Goal: Task Accomplishment & Management: Use online tool/utility

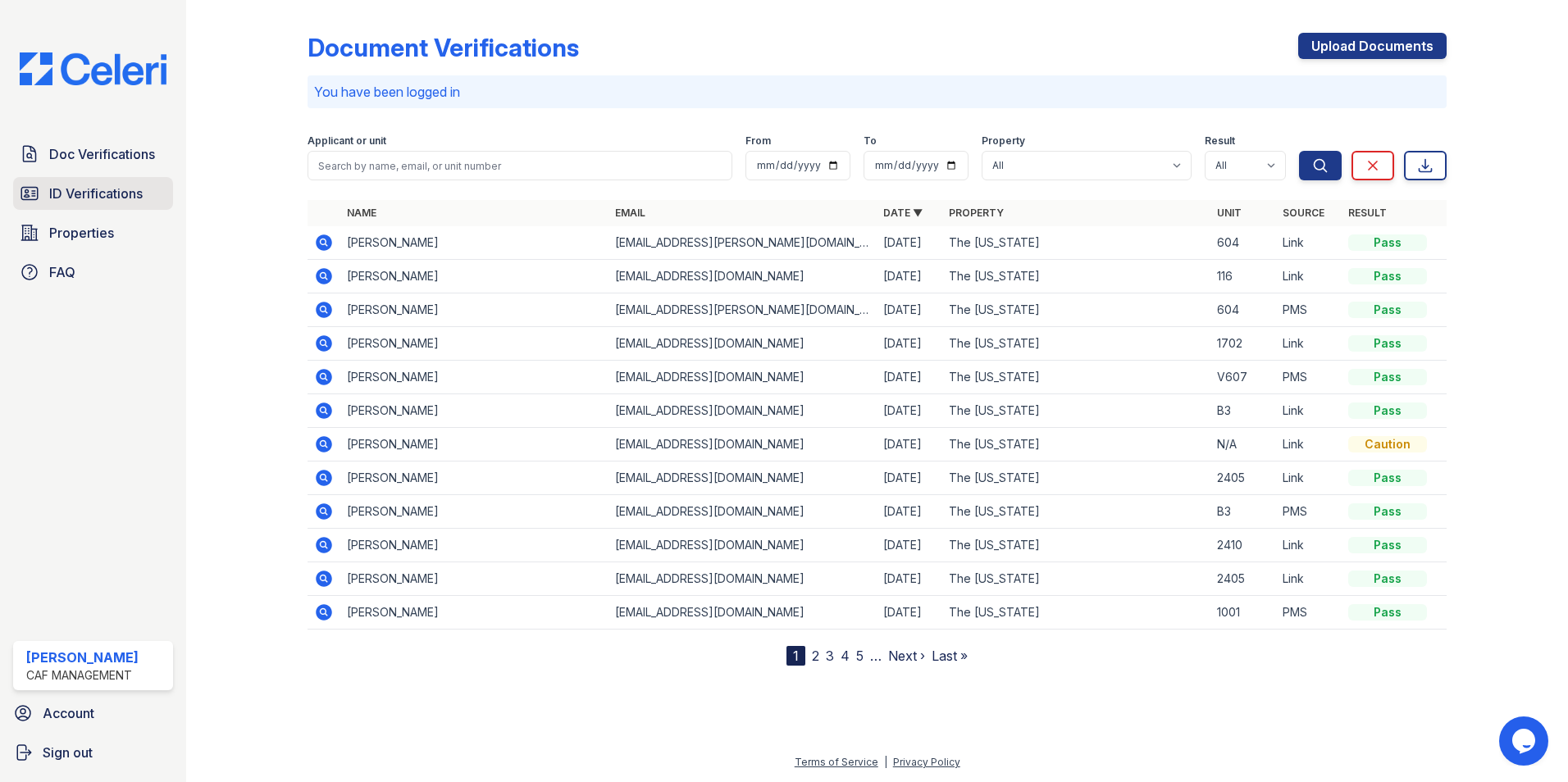
click at [116, 197] on span "ID Verifications" at bounding box center [96, 193] width 93 height 20
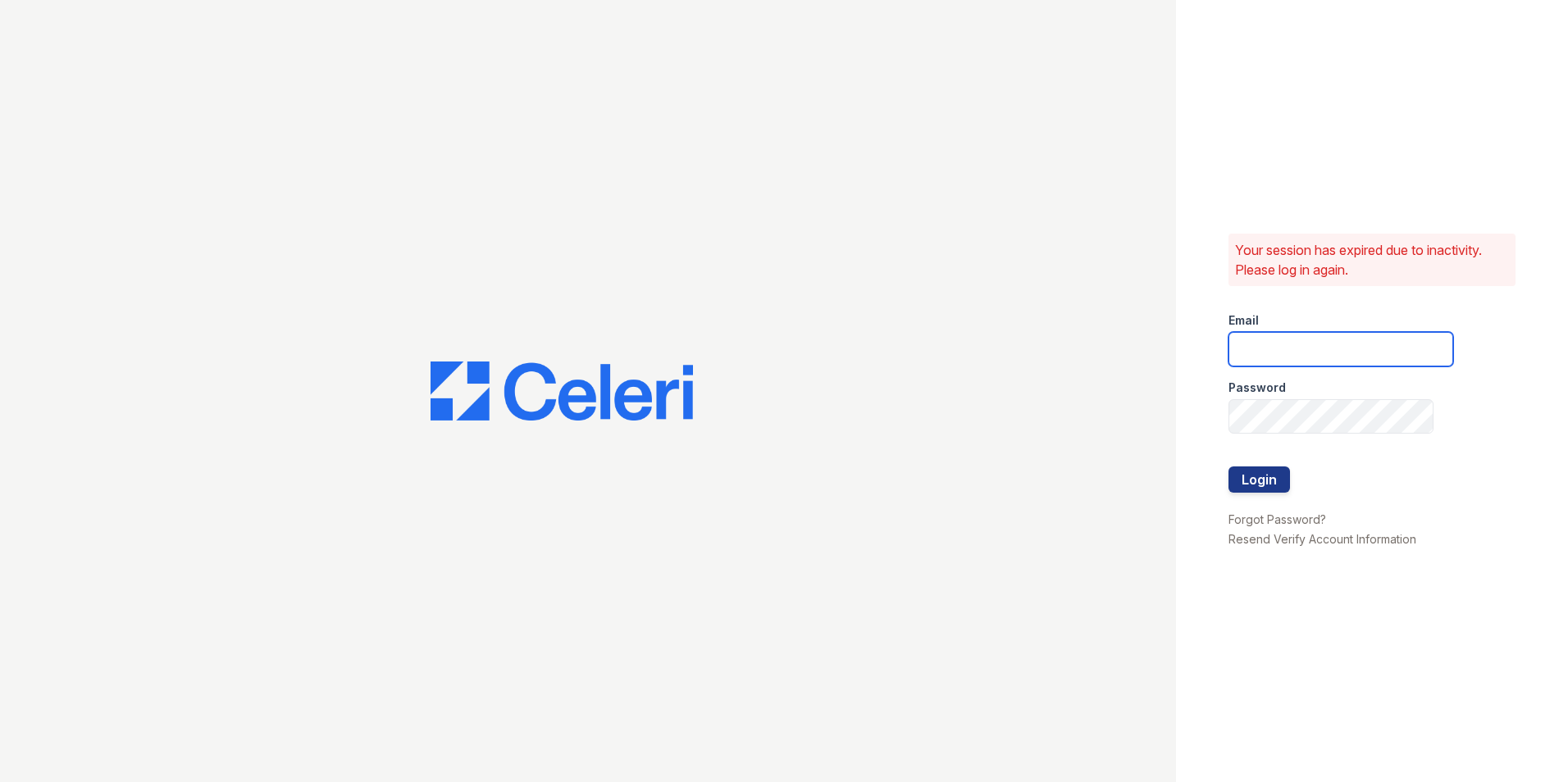
type input "washington1@cafmanagement.com"
click at [1261, 487] on button "Login" at bounding box center [1259, 479] width 62 height 26
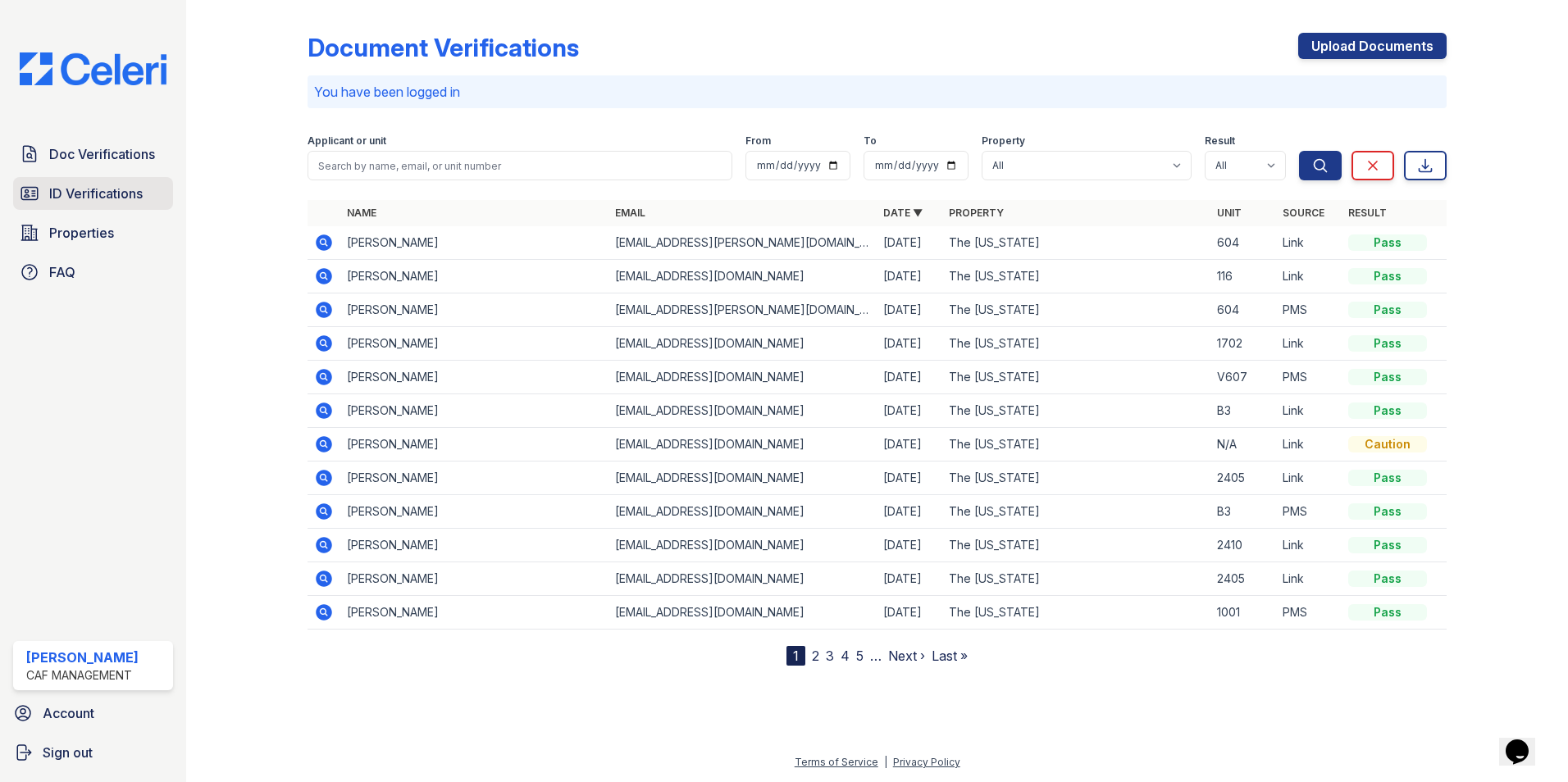
click at [82, 207] on link "ID Verifications" at bounding box center [92, 193] width 160 height 32
